Goal: Navigation & Orientation: Find specific page/section

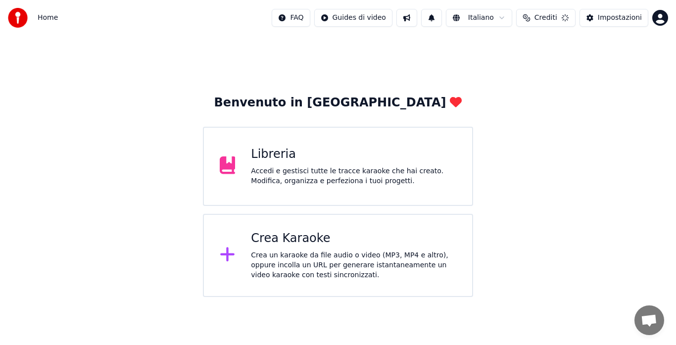
click at [388, 181] on div "Accedi e gestisci tutte le tracce karaoke che hai creato. Modifica, organizza e…" at bounding box center [353, 176] width 205 height 20
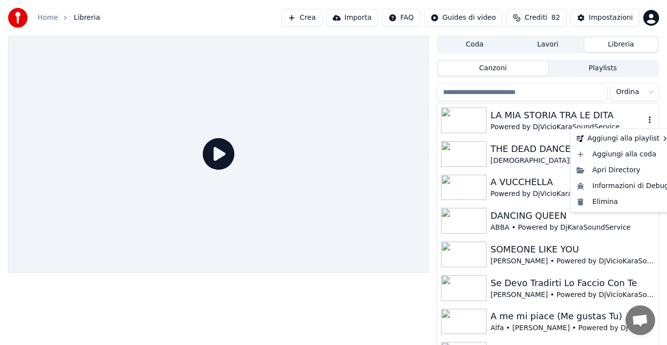
click at [645, 123] on icon "button" at bounding box center [650, 120] width 10 height 8
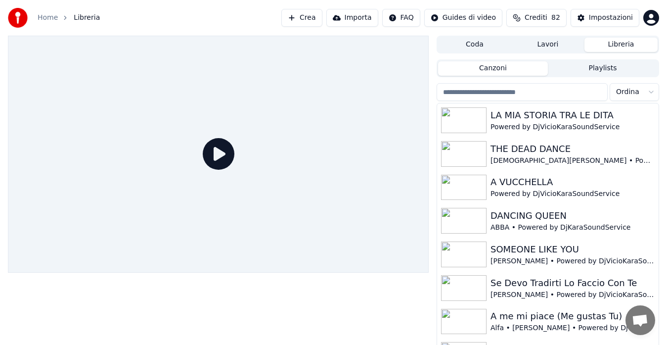
click at [602, 65] on button "Playlists" at bounding box center [603, 68] width 110 height 14
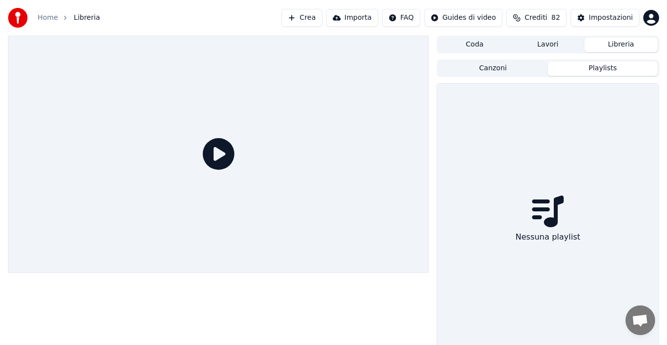
click at [503, 66] on button "Canzoni" at bounding box center [493, 68] width 110 height 14
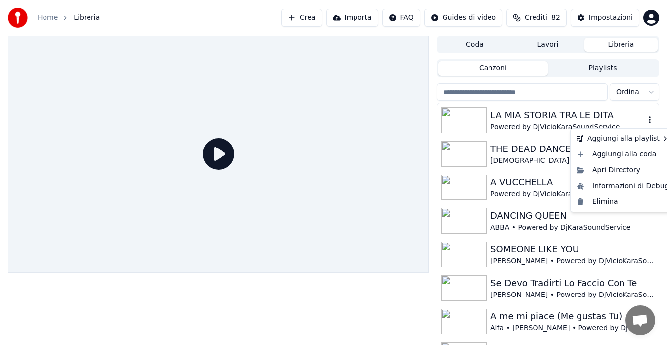
click at [649, 117] on icon "button" at bounding box center [650, 119] width 2 height 7
